Goal: Task Accomplishment & Management: Use online tool/utility

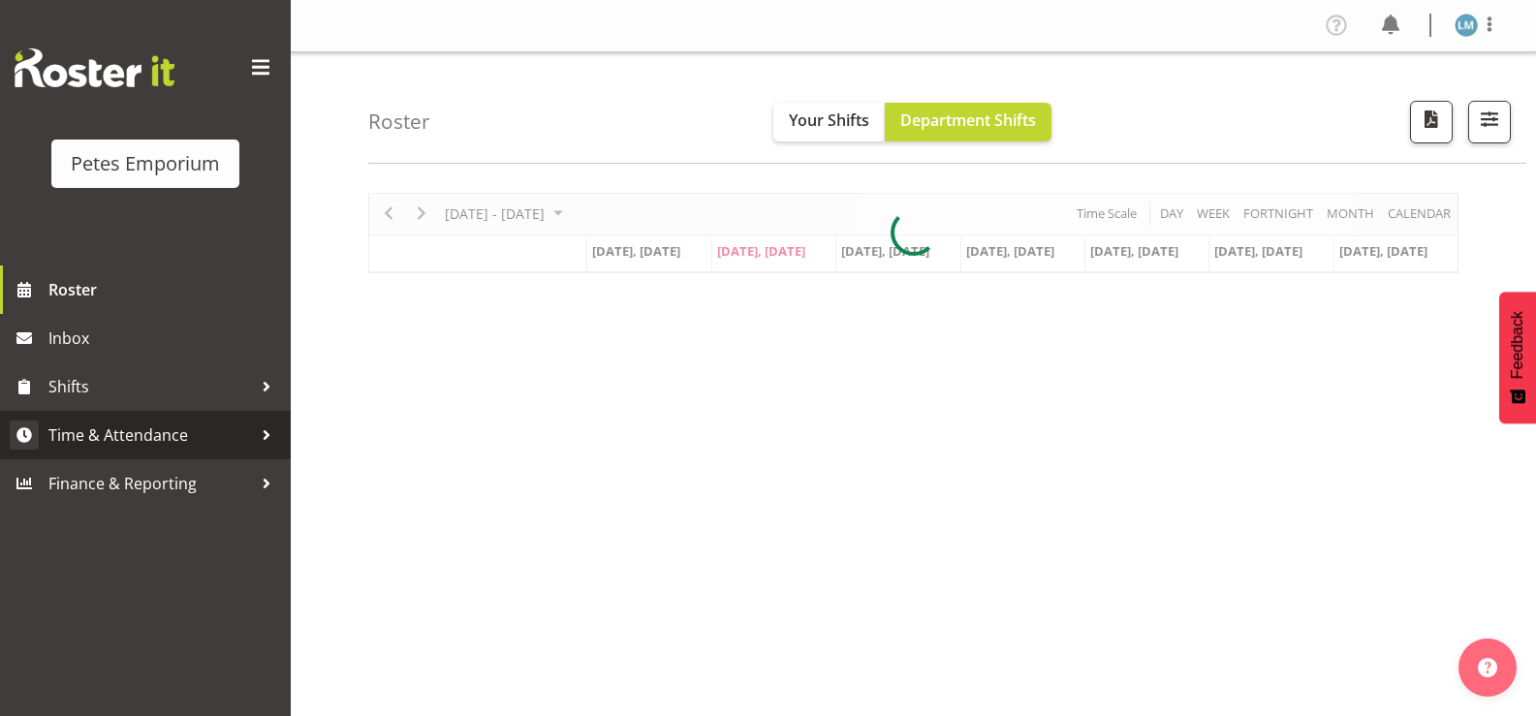
click at [185, 442] on span "Time & Attendance" at bounding box center [150, 435] width 204 height 29
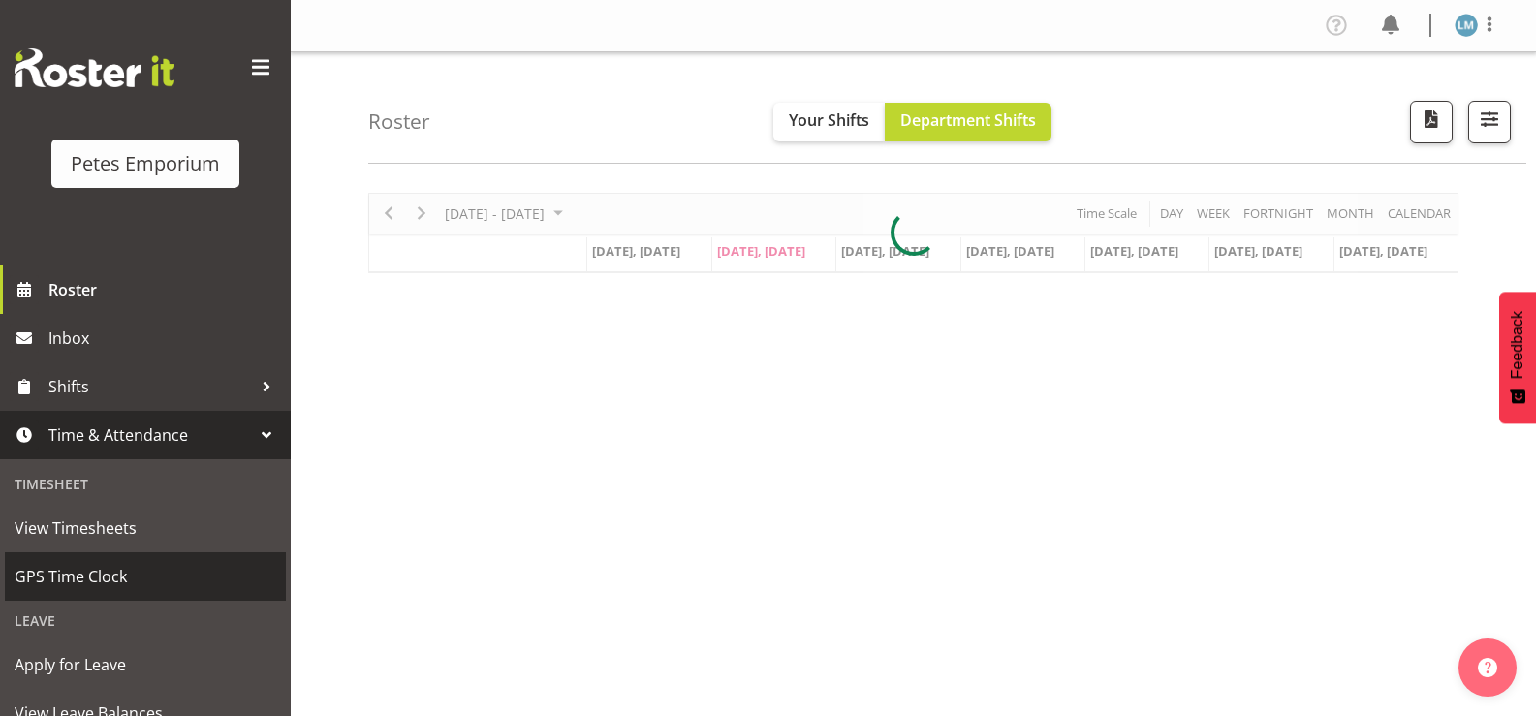
click at [172, 562] on span "GPS Time Clock" at bounding box center [146, 576] width 262 height 29
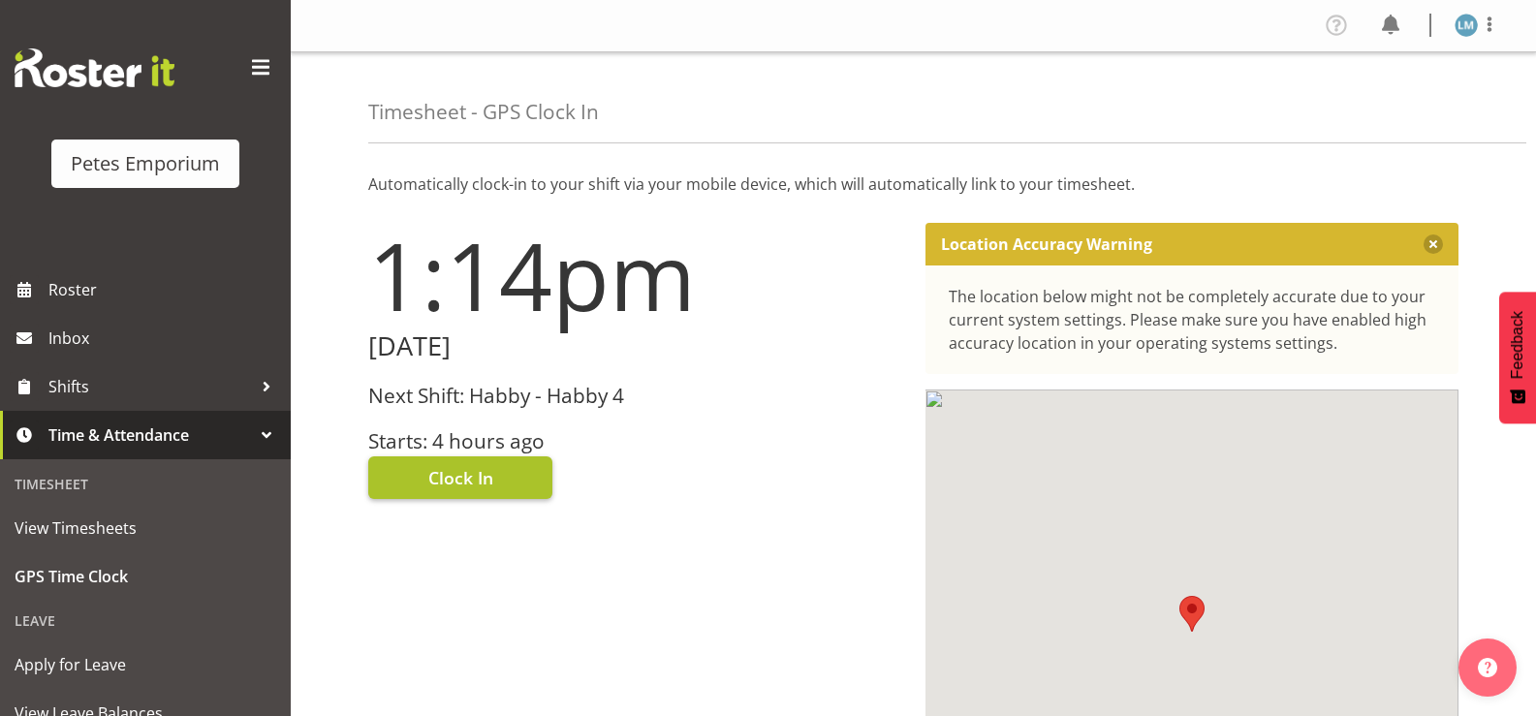
click at [476, 476] on span "Clock In" at bounding box center [460, 477] width 65 height 25
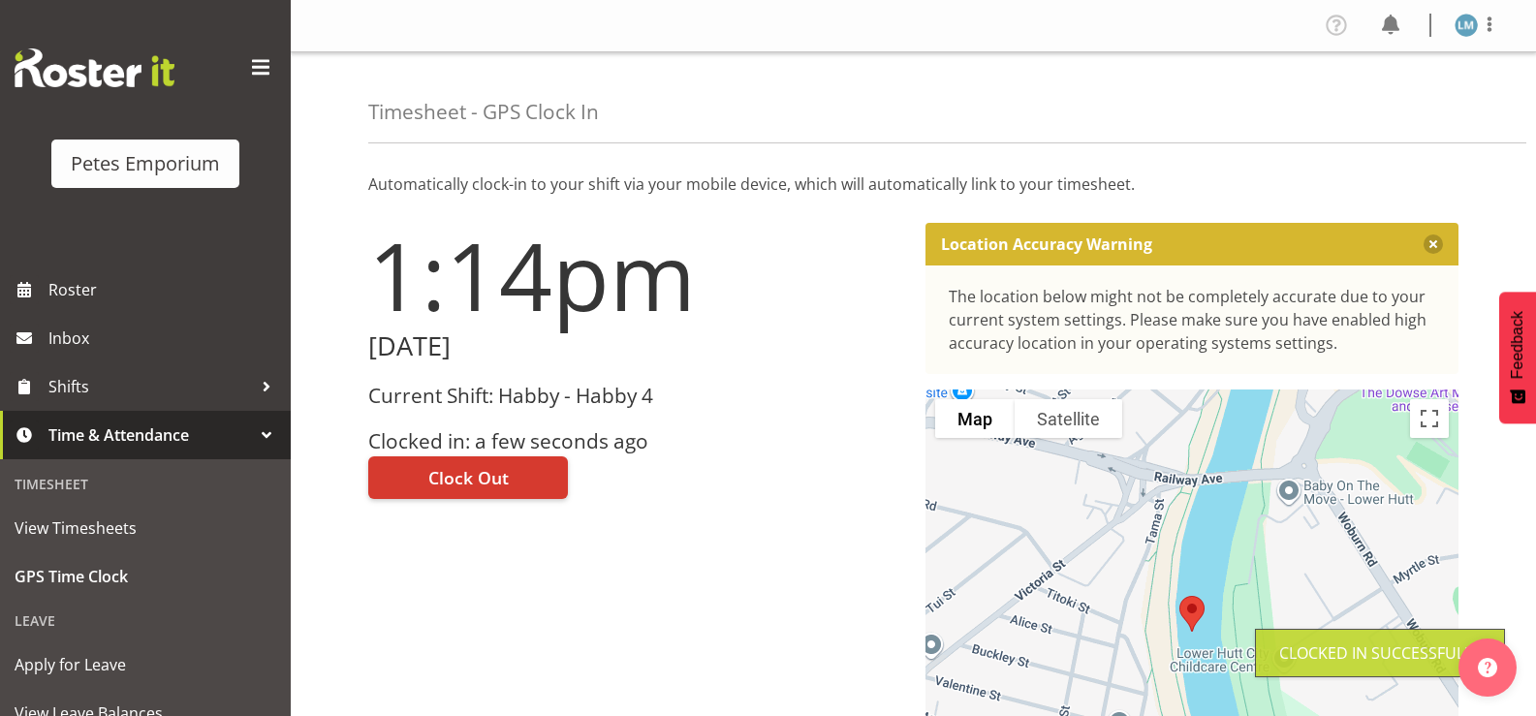
click at [1476, 26] on img at bounding box center [1466, 25] width 23 height 23
click at [1407, 105] on link "Log Out" at bounding box center [1408, 101] width 186 height 35
